Goal: Task Accomplishment & Management: Use online tool/utility

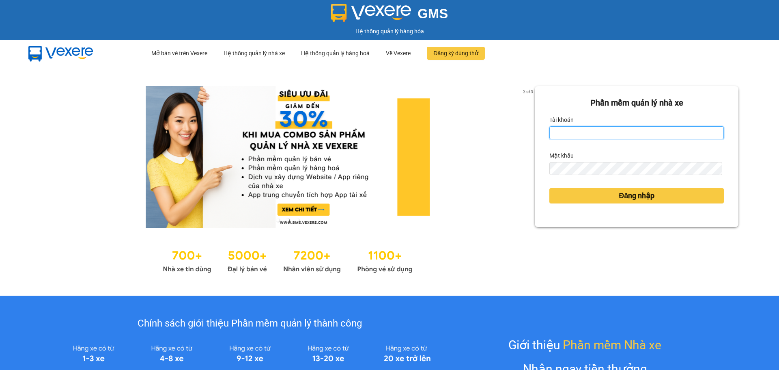
type input "nhhoang.ducphatth"
click at [639, 138] on input "nhhoang.ducphatth" at bounding box center [636, 132] width 174 height 13
click at [639, 137] on input "nhhoang.ducphatth" at bounding box center [636, 132] width 174 height 13
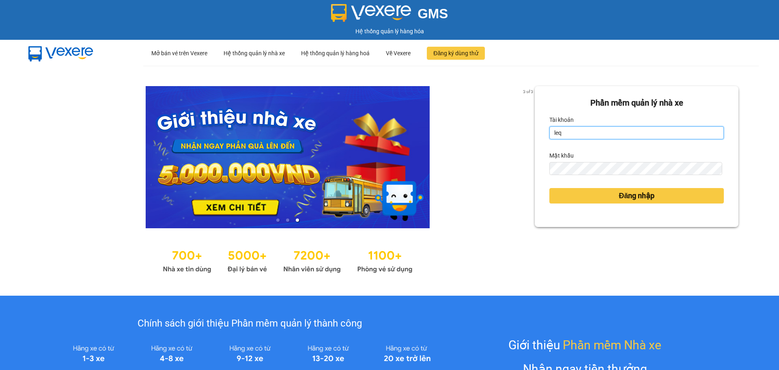
type input "lequanganh.ducphatth"
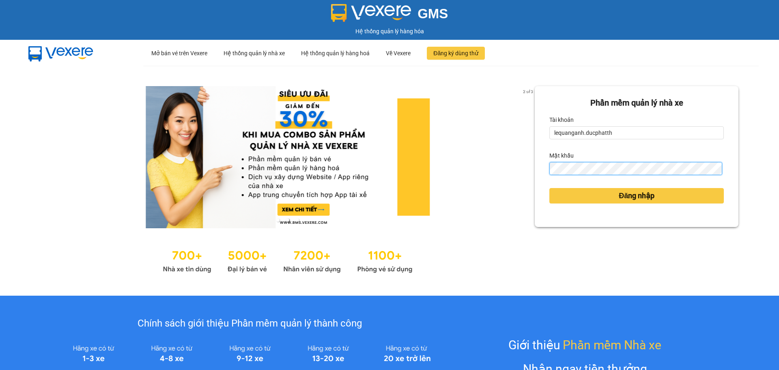
click at [549, 188] on button "Đăng nhập" at bounding box center [636, 195] width 174 height 15
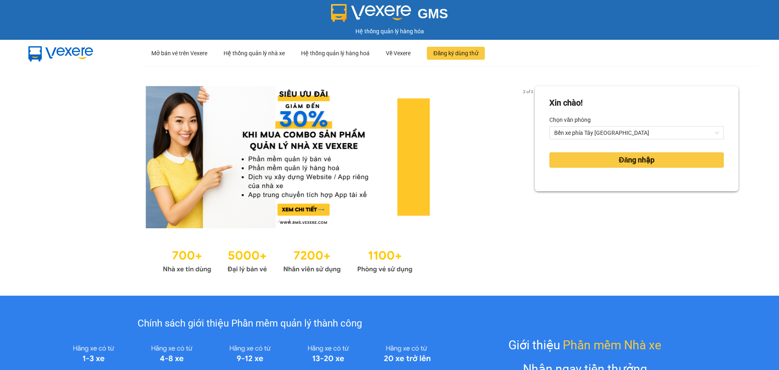
click at [577, 198] on div "Xin chào! Chọn văn phòng Bến xe phía Tây Thanh Hóa Đăng nhập" at bounding box center [637, 180] width 204 height 189
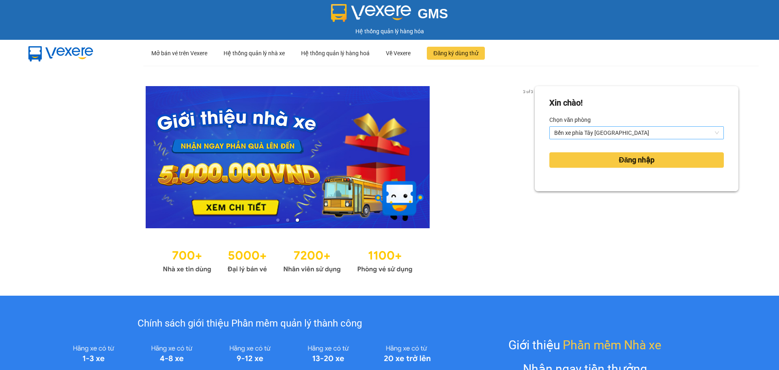
click at [584, 136] on span "Bến xe phía Tây Thanh Hóa" at bounding box center [636, 133] width 165 height 12
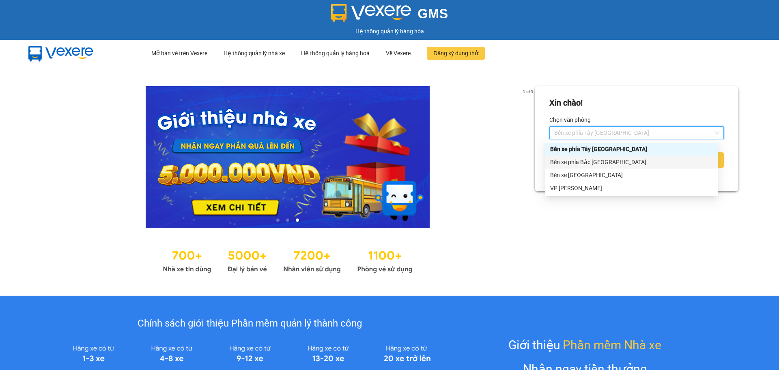
click at [591, 162] on div "Bến xe phía Bắc Thanh Hóa" at bounding box center [631, 161] width 163 height 9
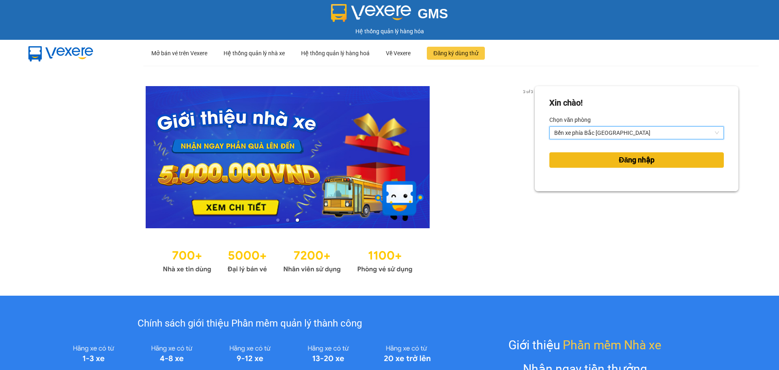
click at [595, 164] on button "Đăng nhập" at bounding box center [636, 159] width 174 height 15
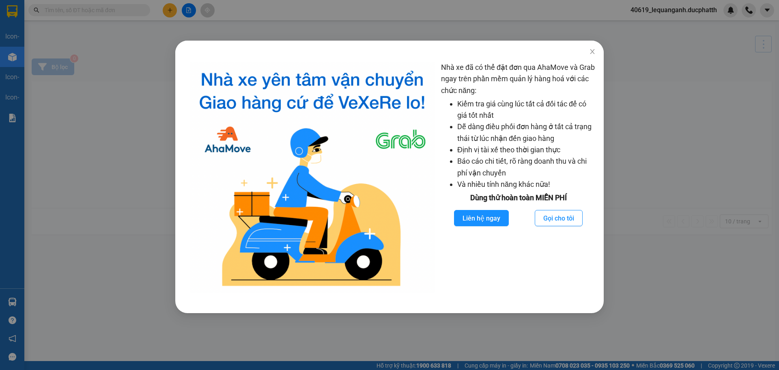
click at [114, 11] on div "Nhà xe đã có thể đặt đơn qua AhaMove và Grab ngay trên phần mềm quản lý hàng ho…" at bounding box center [389, 185] width 779 height 370
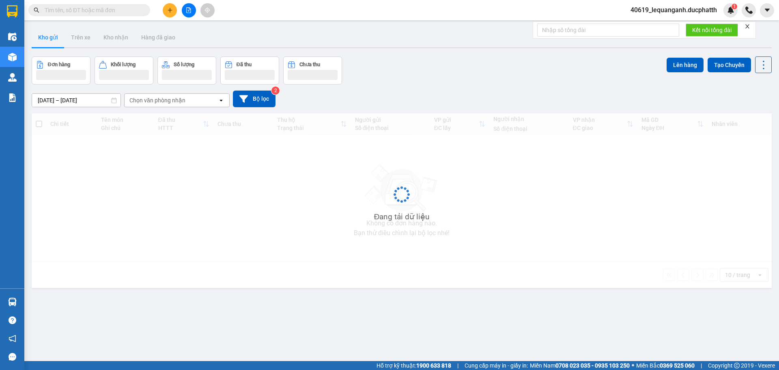
click at [114, 11] on div "Nhà xe đã có thể đặt đơn qua AhaMove và Grab ngay trên phần mềm quản lý hàng ho…" at bounding box center [389, 185] width 779 height 370
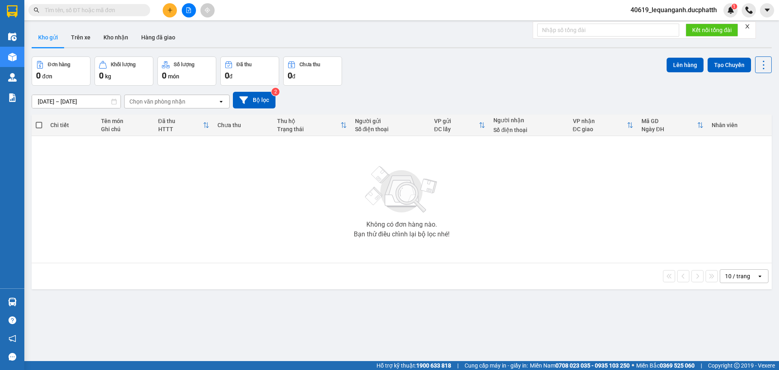
click at [114, 11] on input "text" at bounding box center [93, 10] width 96 height 9
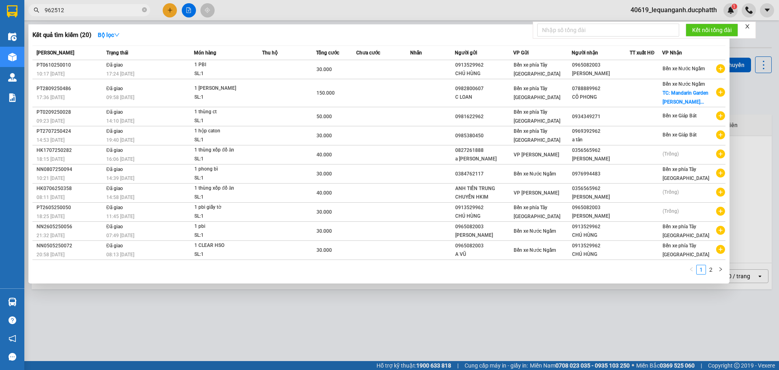
type input "962512"
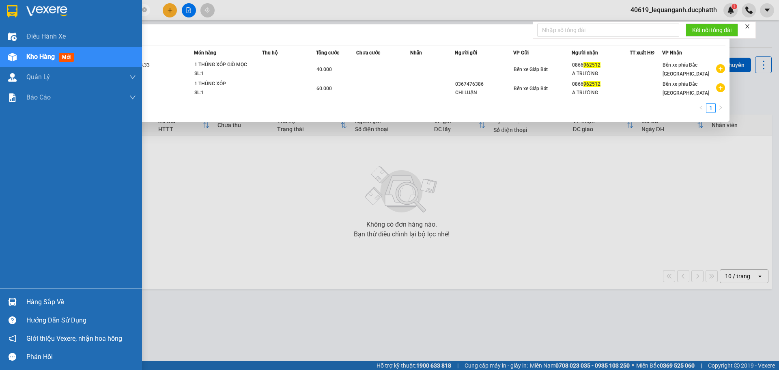
click at [0, 297] on div "Hàng sắp về" at bounding box center [71, 302] width 142 height 18
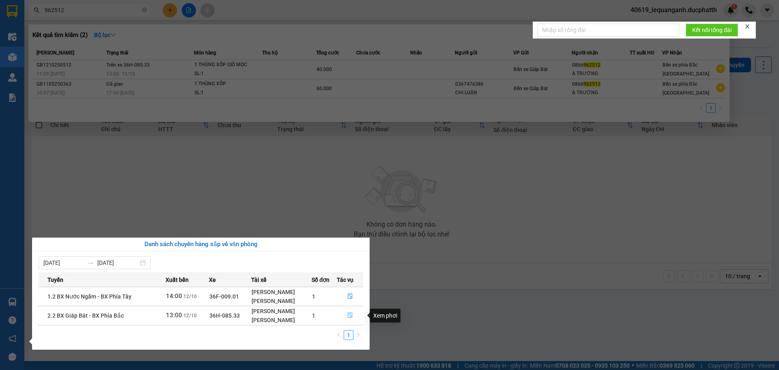
click at [355, 312] on button "button" at bounding box center [350, 315] width 26 height 13
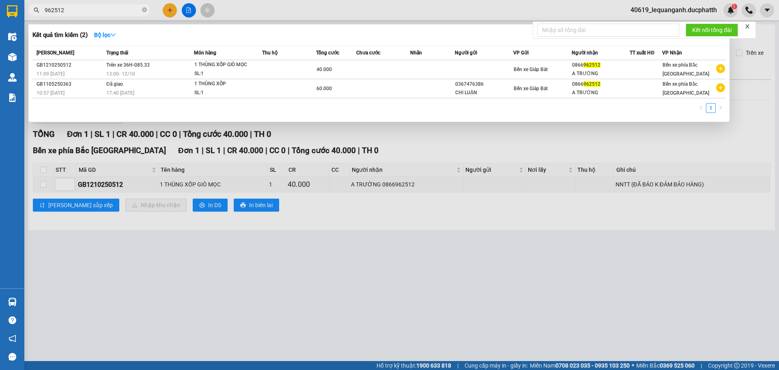
click at [372, 206] on div at bounding box center [389, 185] width 779 height 370
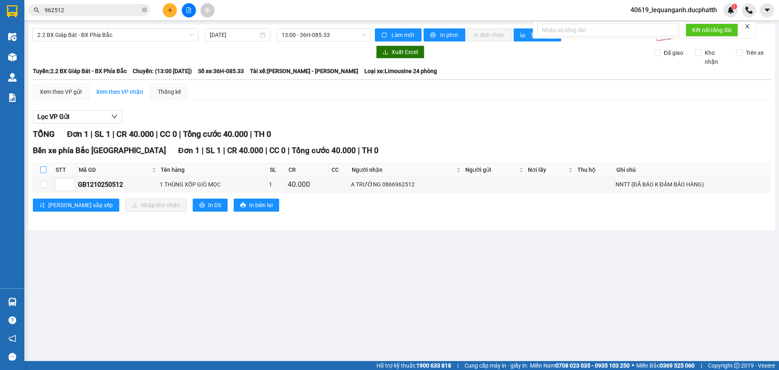
click at [46, 169] on input "checkbox" at bounding box center [43, 169] width 6 height 6
checkbox input "true"
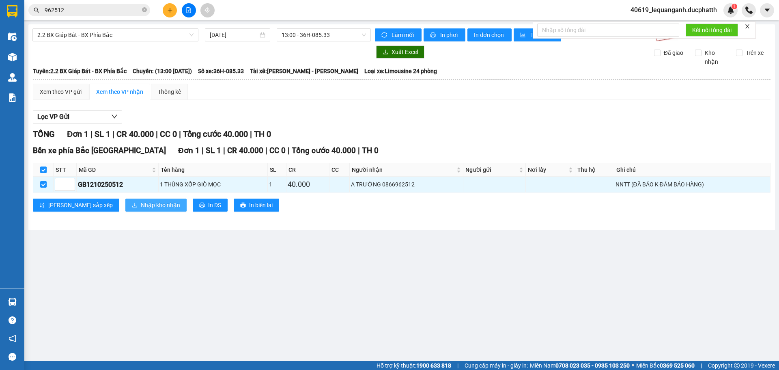
click at [142, 202] on span "Nhập kho nhận" at bounding box center [160, 204] width 39 height 9
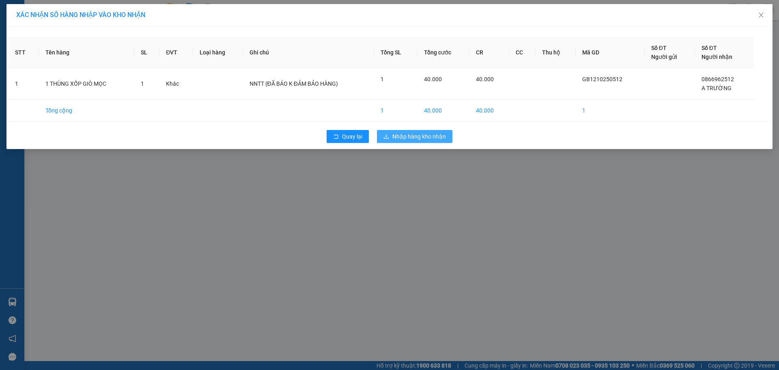
click at [426, 136] on span "Nhập hàng kho nhận" at bounding box center [419, 136] width 54 height 9
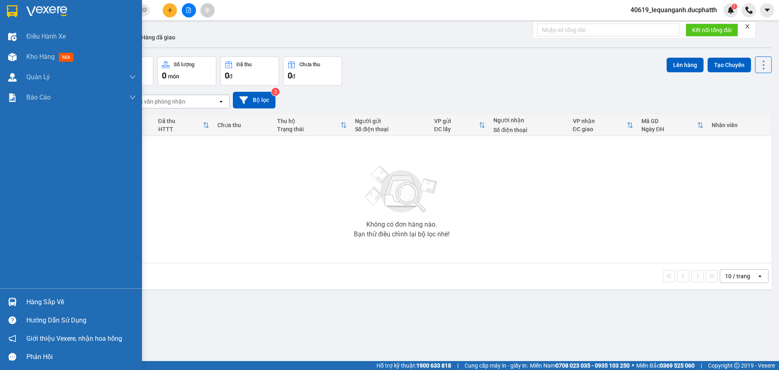
click at [16, 300] on img at bounding box center [12, 301] width 9 height 9
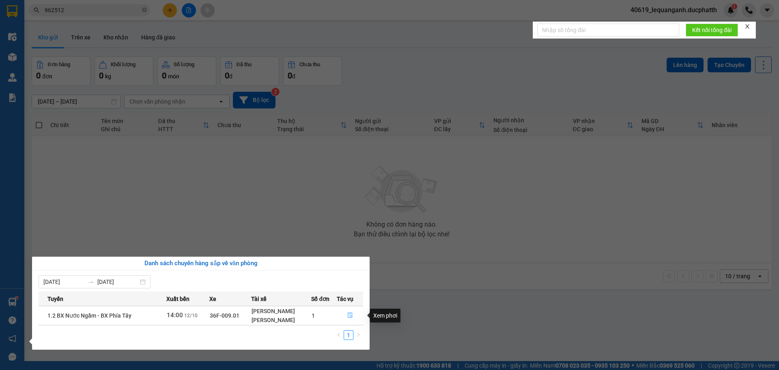
click at [344, 313] on button "button" at bounding box center [350, 315] width 26 height 13
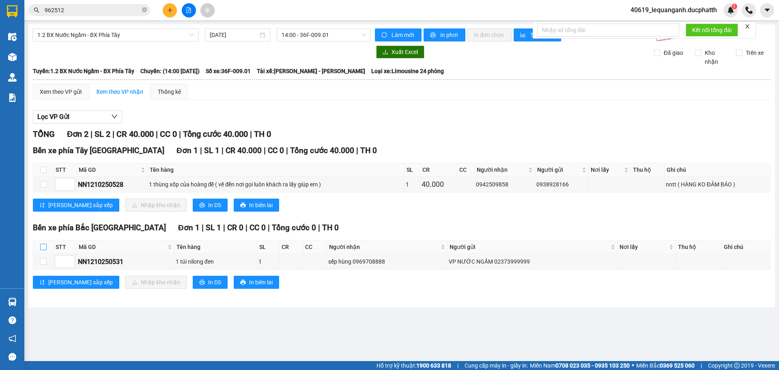
click at [43, 246] on input "checkbox" at bounding box center [43, 246] width 6 height 6
checkbox input "true"
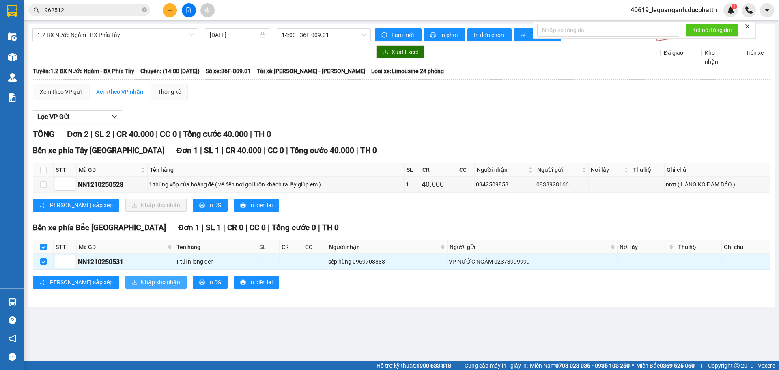
click at [143, 285] on span "Nhập kho nhận" at bounding box center [160, 282] width 39 height 9
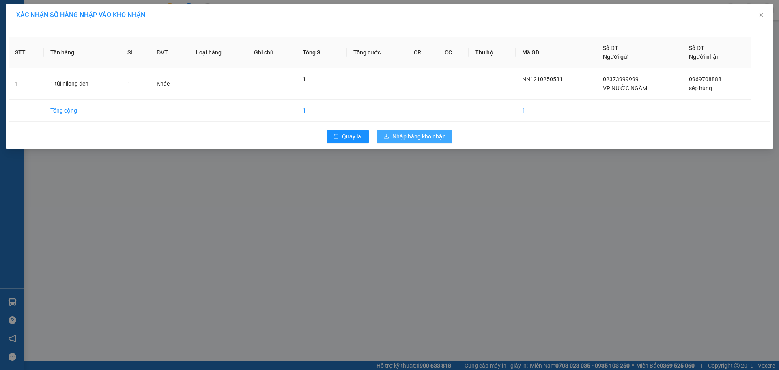
click at [407, 137] on span "Nhập hàng kho nhận" at bounding box center [419, 136] width 54 height 9
